Goal: Information Seeking & Learning: Learn about a topic

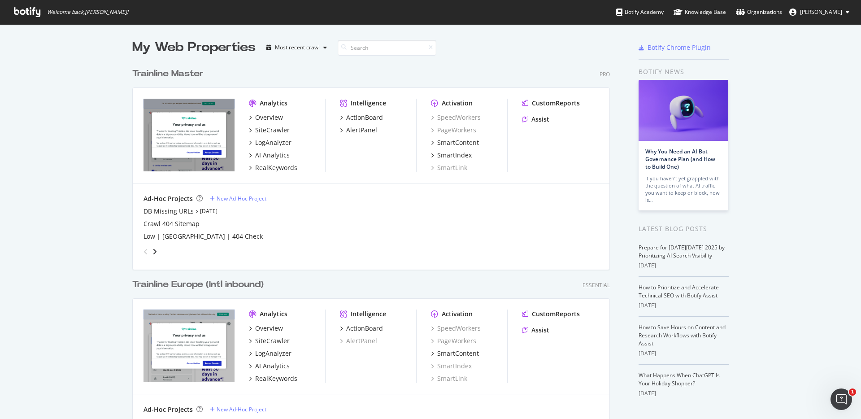
click at [182, 79] on div "Trainline Master" at bounding box center [167, 73] width 71 height 13
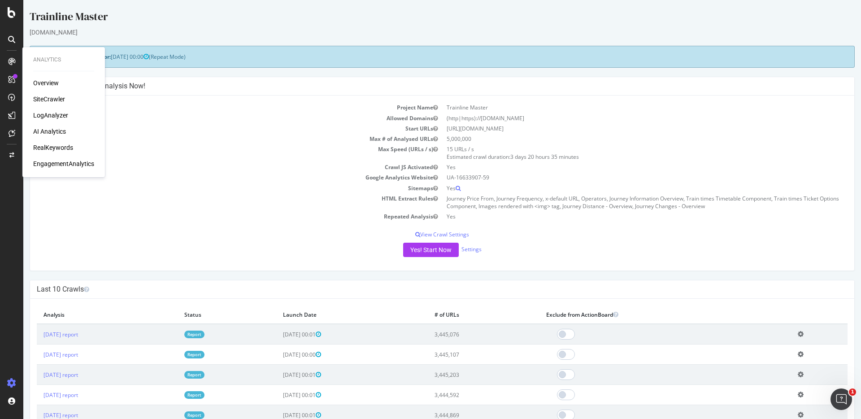
click at [50, 144] on div "RealKeywords" at bounding box center [53, 147] width 40 height 9
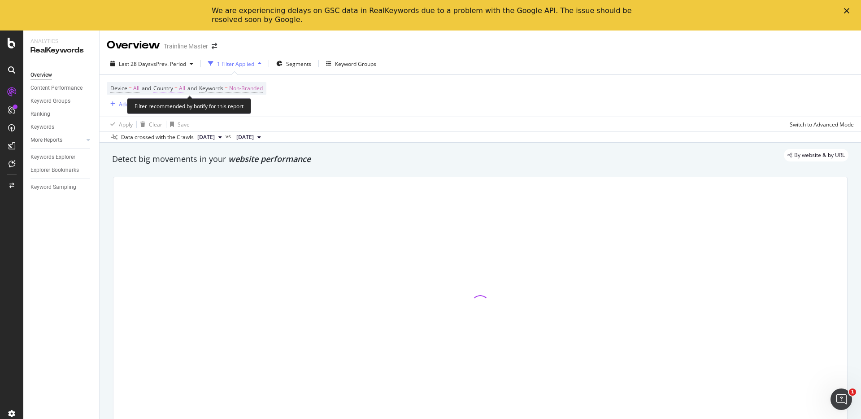
click at [164, 86] on span "Country" at bounding box center [163, 88] width 20 height 8
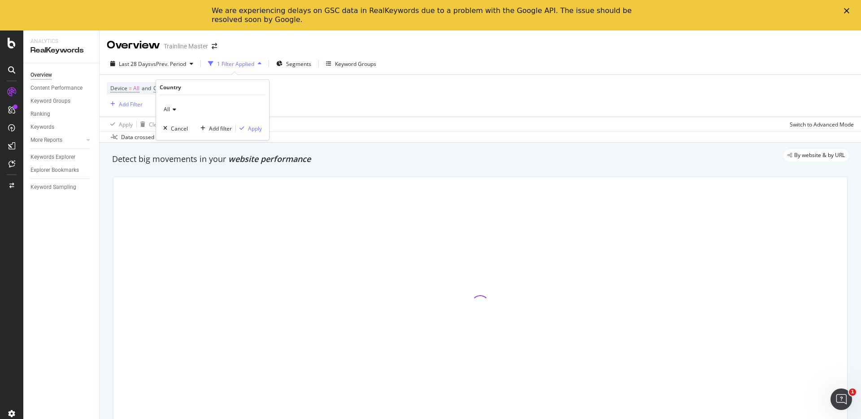
click at [176, 109] on div "All" at bounding box center [212, 109] width 99 height 14
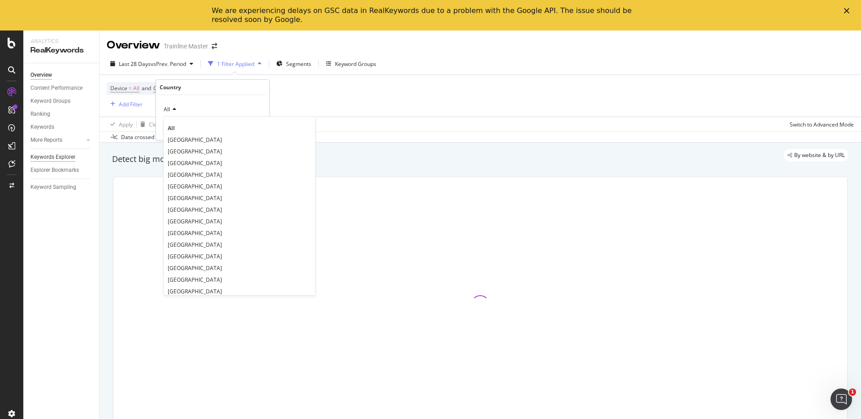
click at [43, 154] on div "Keywords Explorer" at bounding box center [52, 156] width 45 height 9
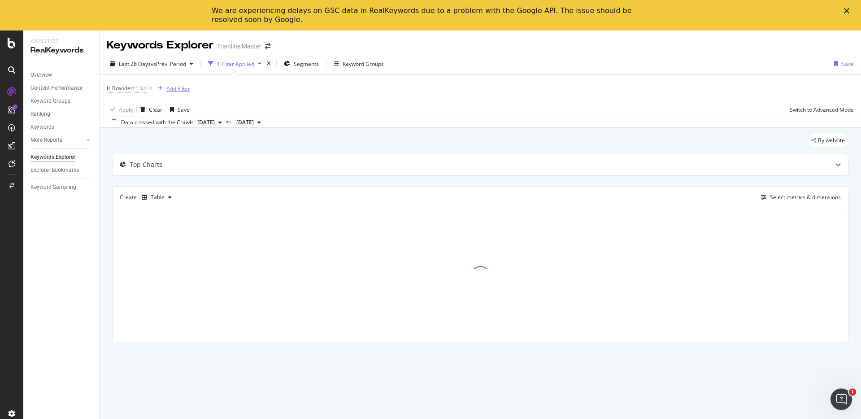
click at [187, 86] on div "Add Filter" at bounding box center [178, 89] width 24 height 8
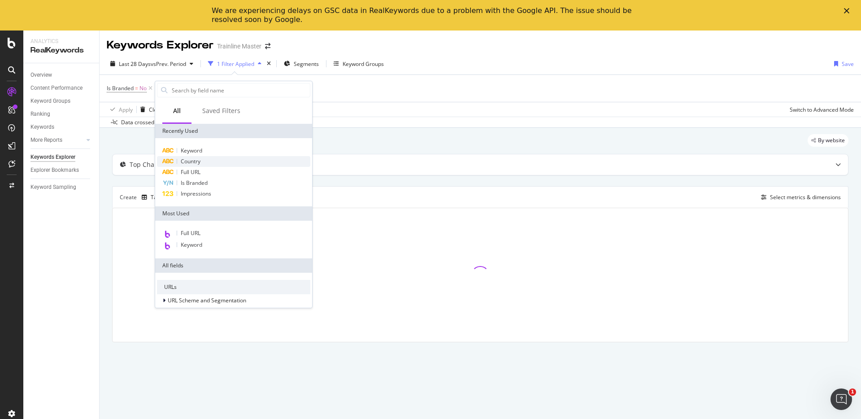
click at [192, 156] on div "Country" at bounding box center [233, 161] width 153 height 11
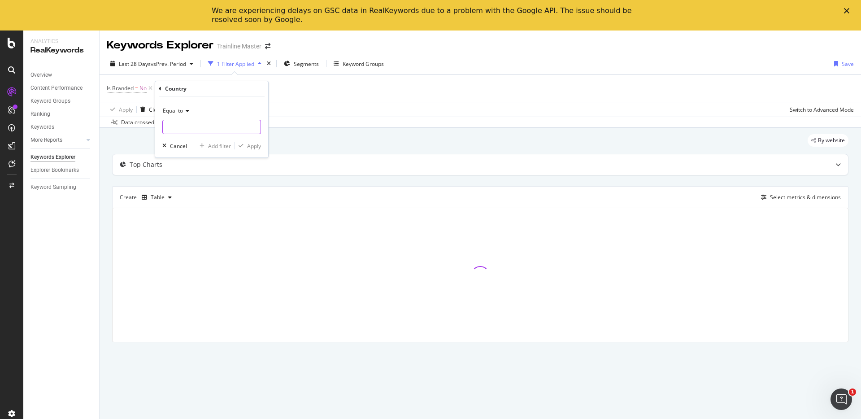
click at [200, 130] on input "text" at bounding box center [212, 127] width 98 height 14
